Goal: Browse casually

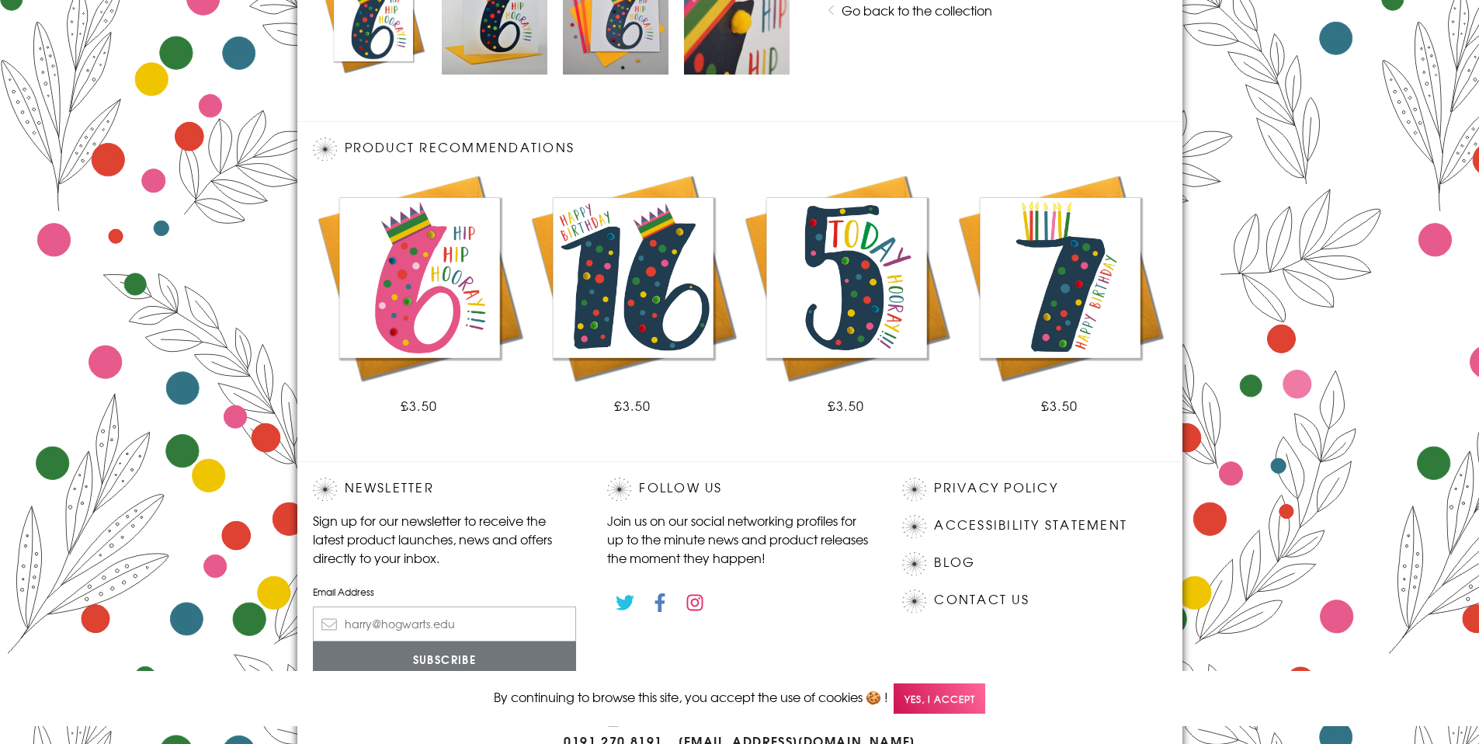
scroll to position [858, 0]
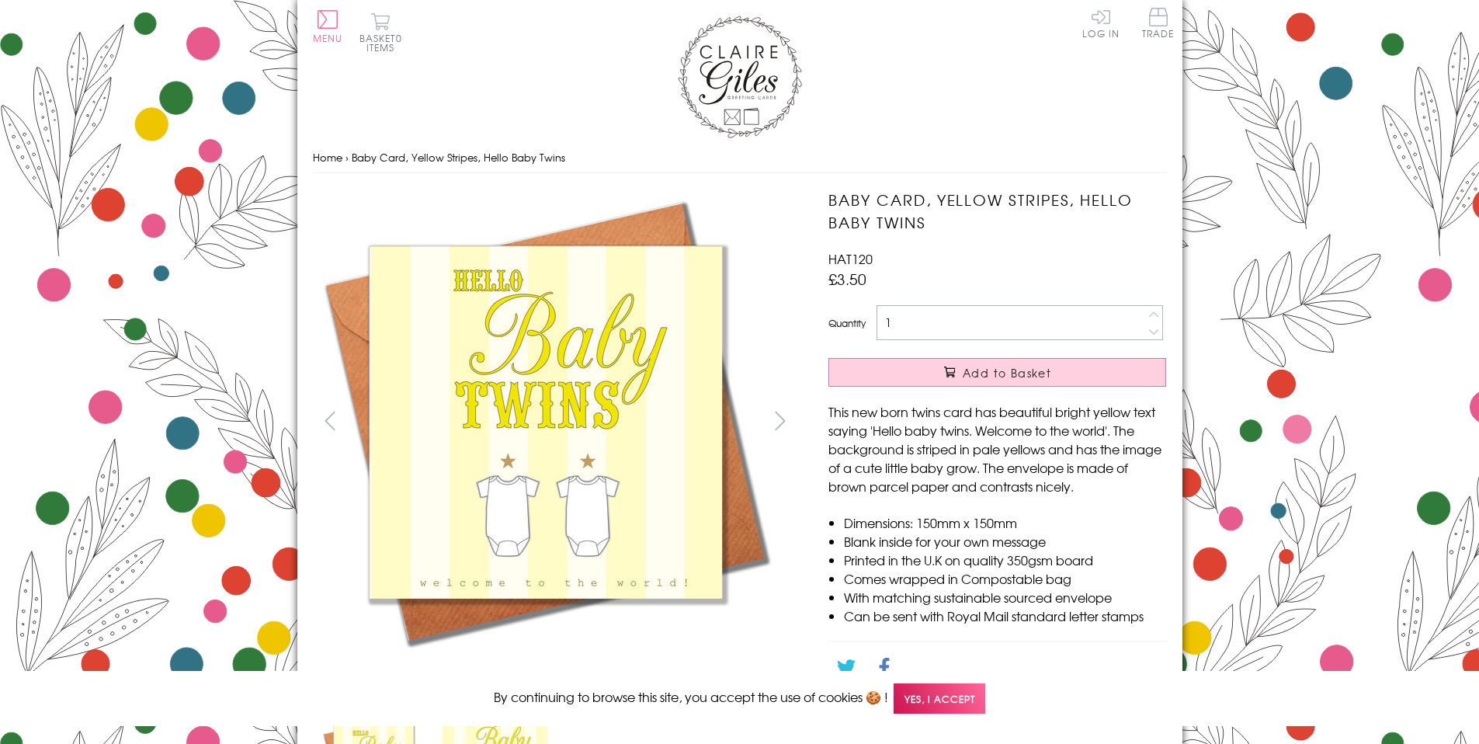
scroll to position [744, 0]
